Goal: Transaction & Acquisition: Purchase product/service

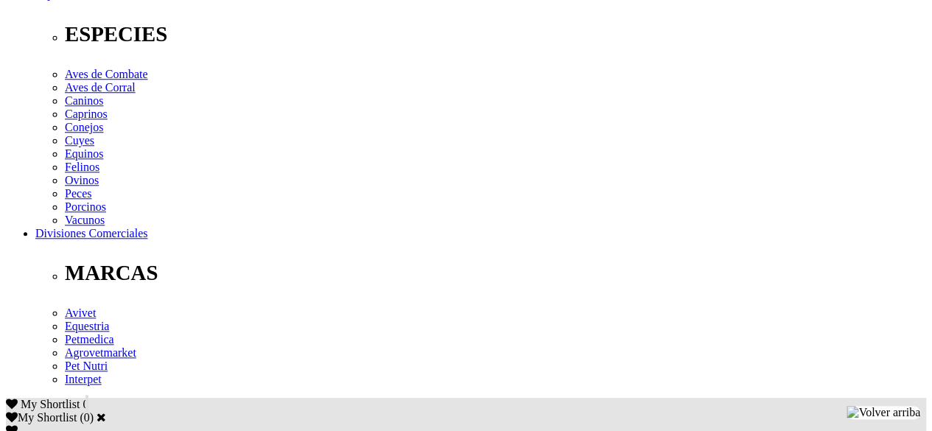
scroll to position [589, 0]
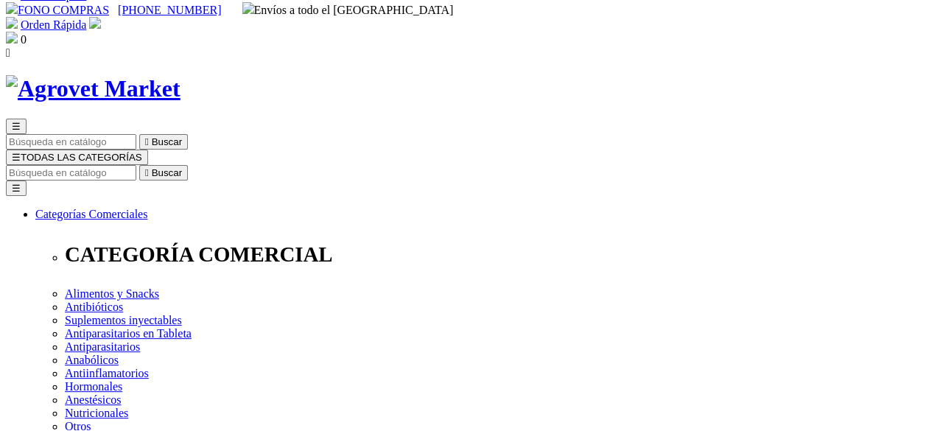
scroll to position [0, 0]
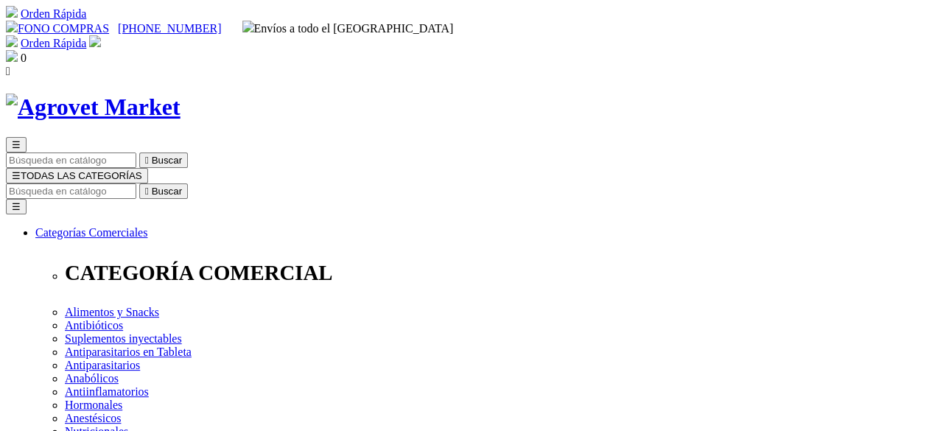
click at [136, 183] on input "Buscar" at bounding box center [71, 190] width 130 height 15
type input "aquac"
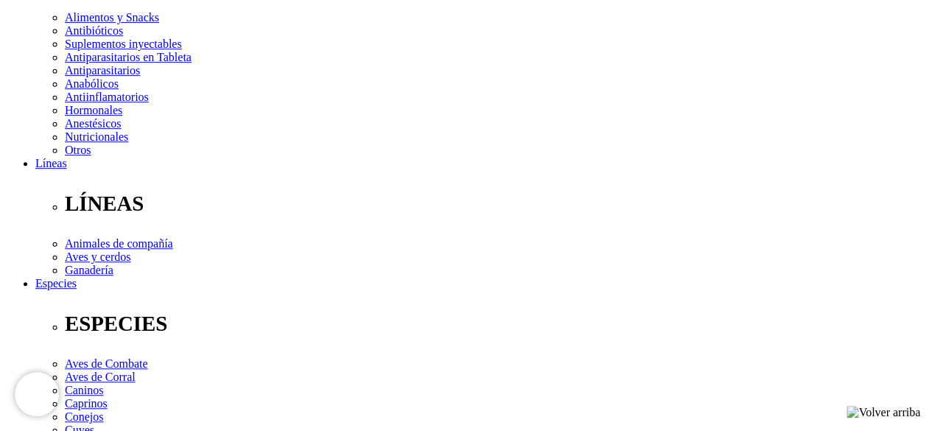
scroll to position [221, 0]
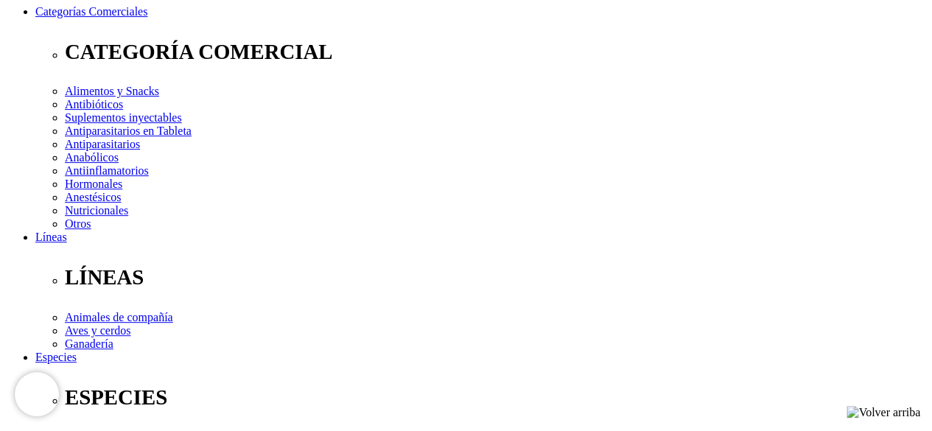
radio input "true"
select select "0"
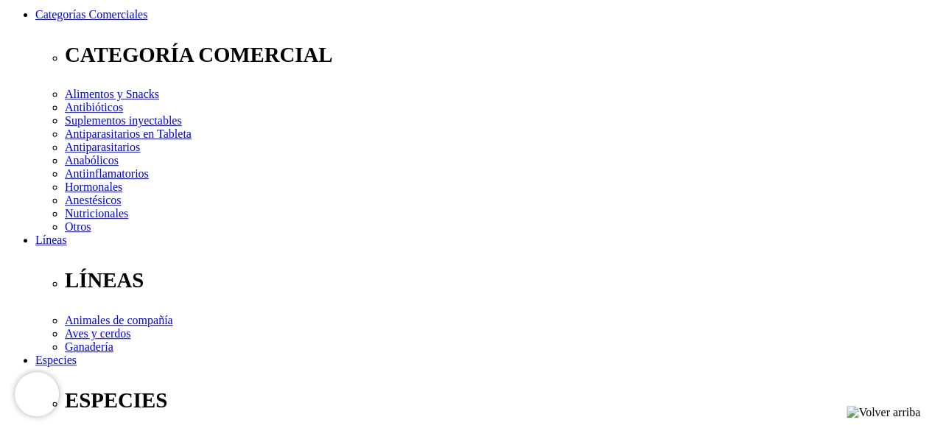
scroll to position [221, 0]
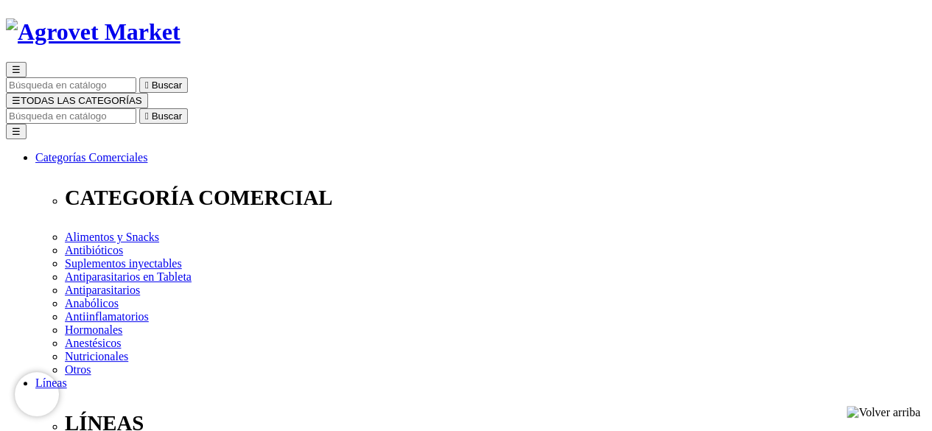
scroll to position [74, 0]
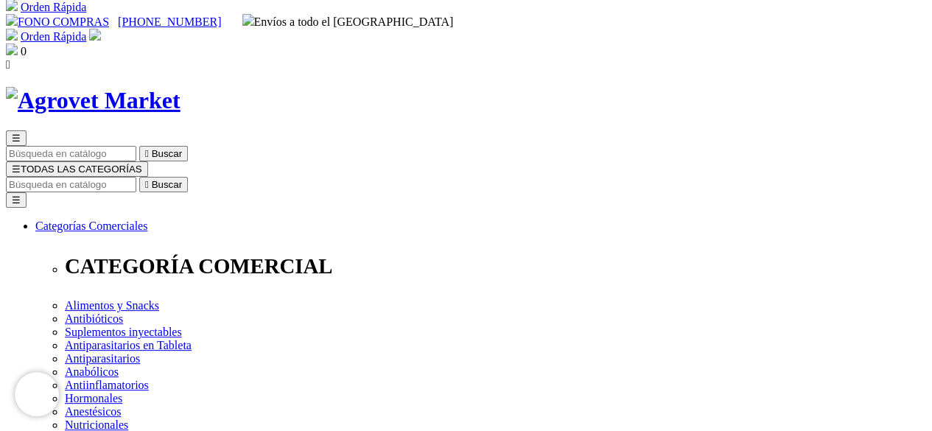
scroll to position [0, 0]
